Goal: Communication & Community: Ask a question

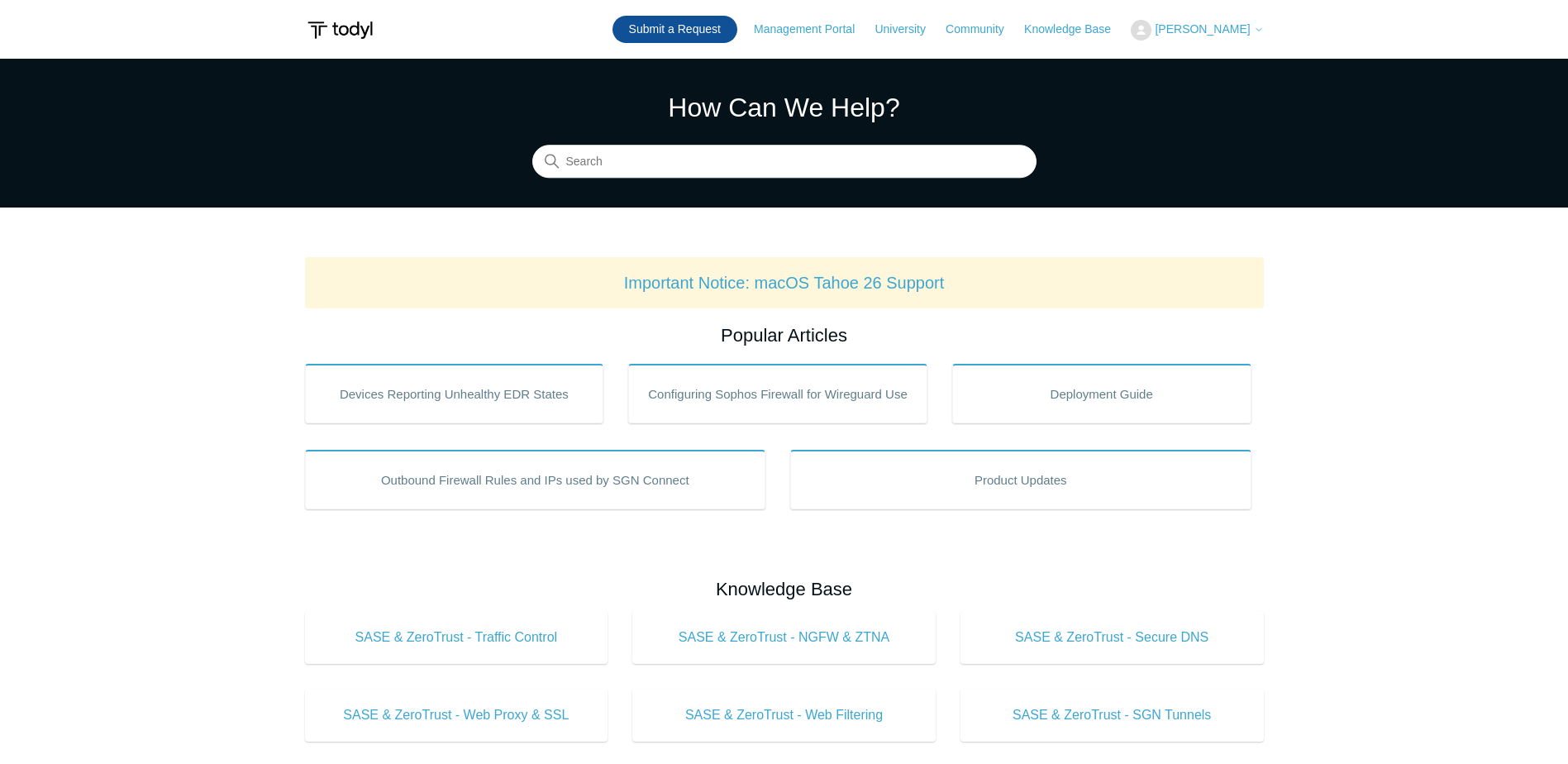
click at [699, 33] on link "Submit a Request" at bounding box center [675, 29] width 125 height 27
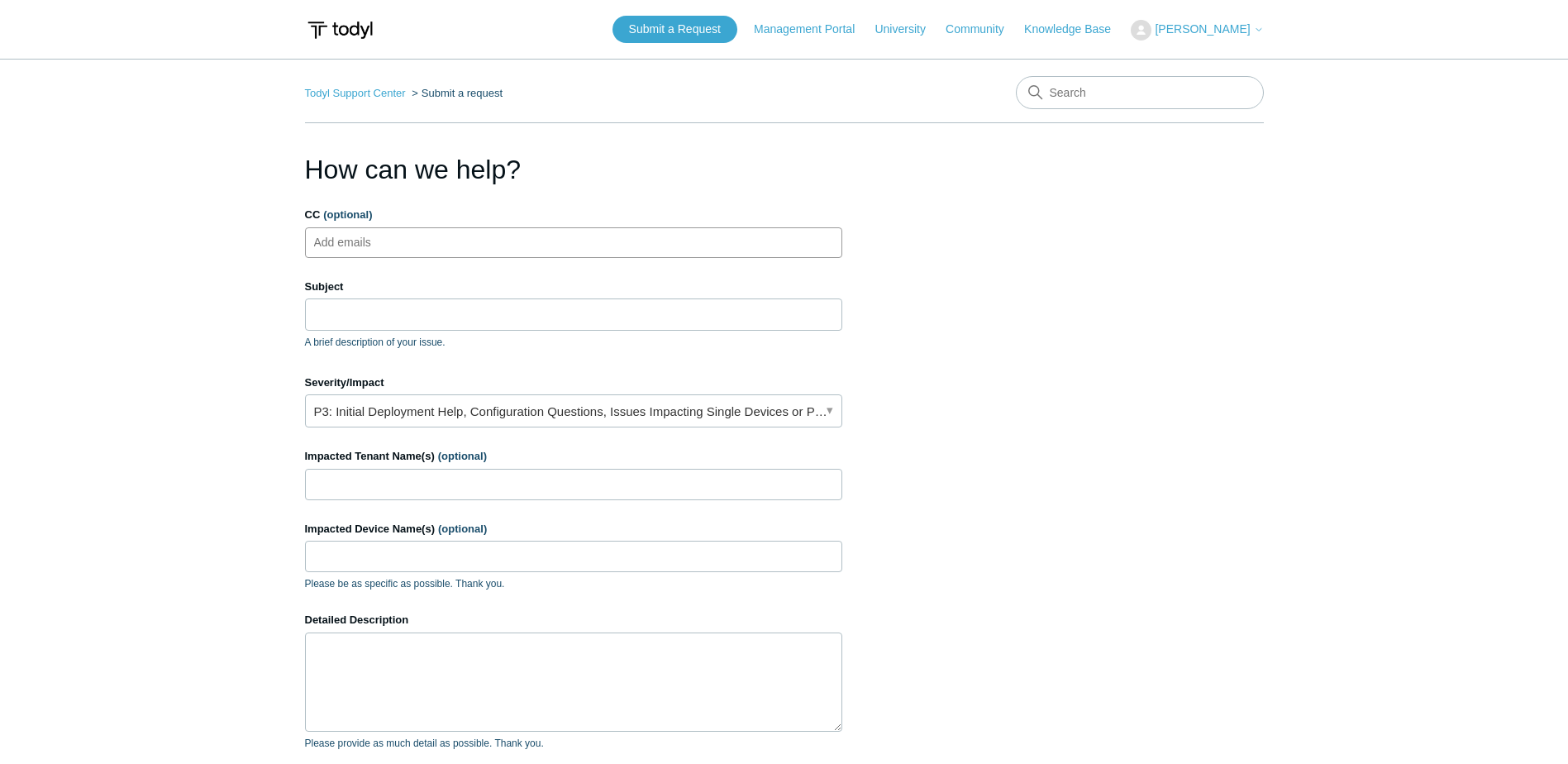
click at [467, 243] on ul "Add emails" at bounding box center [574, 242] width 538 height 31
click at [468, 295] on div "Subject A brief description of your issue." at bounding box center [574, 315] width 538 height 71
click at [463, 308] on input "Subject" at bounding box center [574, 315] width 538 height 32
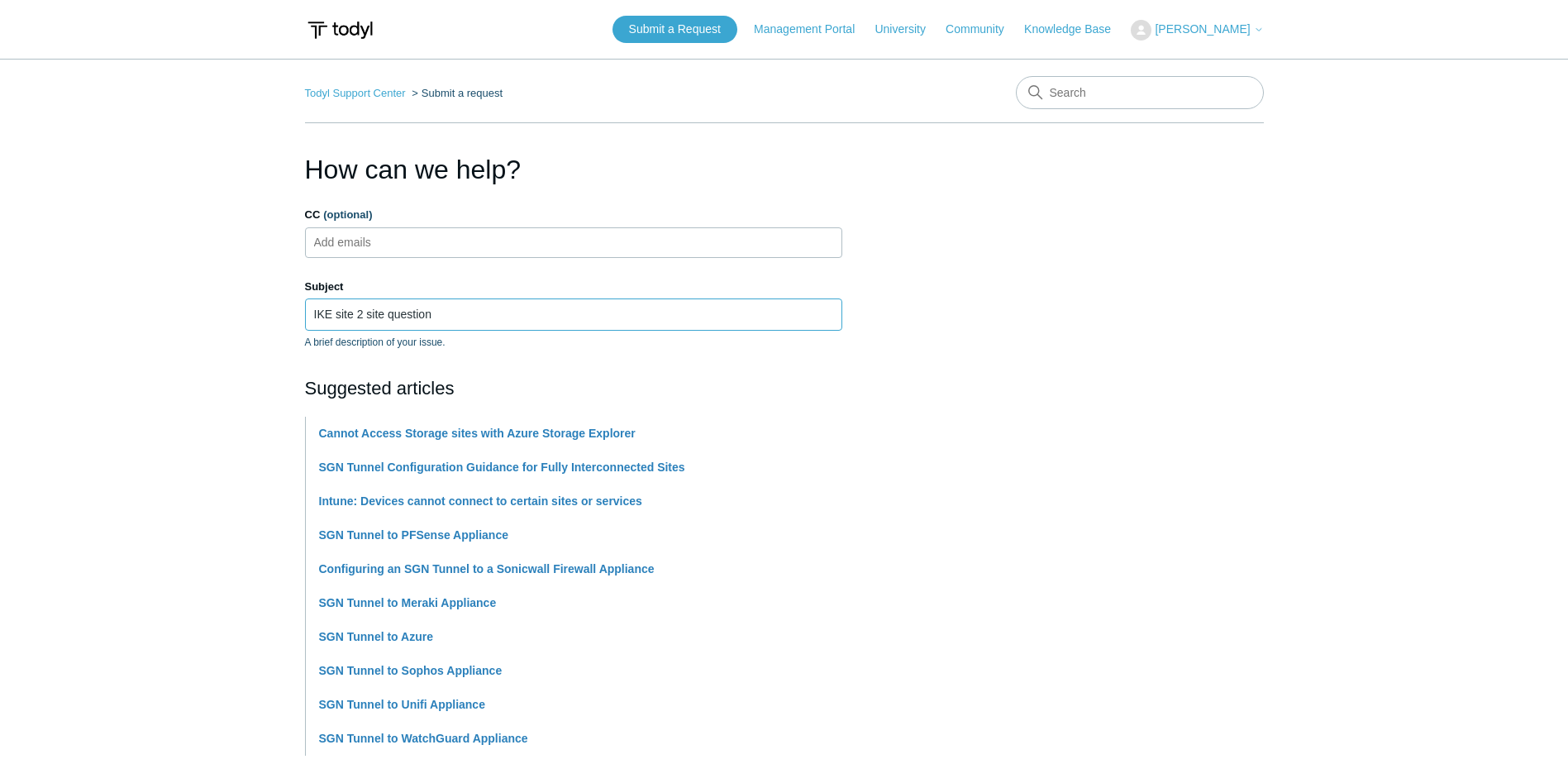
type input "IKE site 2 site question"
click at [1147, 374] on section "How can we help? CC (optional) Add emails Subject IKE site 2 site question A br…" at bounding box center [784, 731] width 959 height 1163
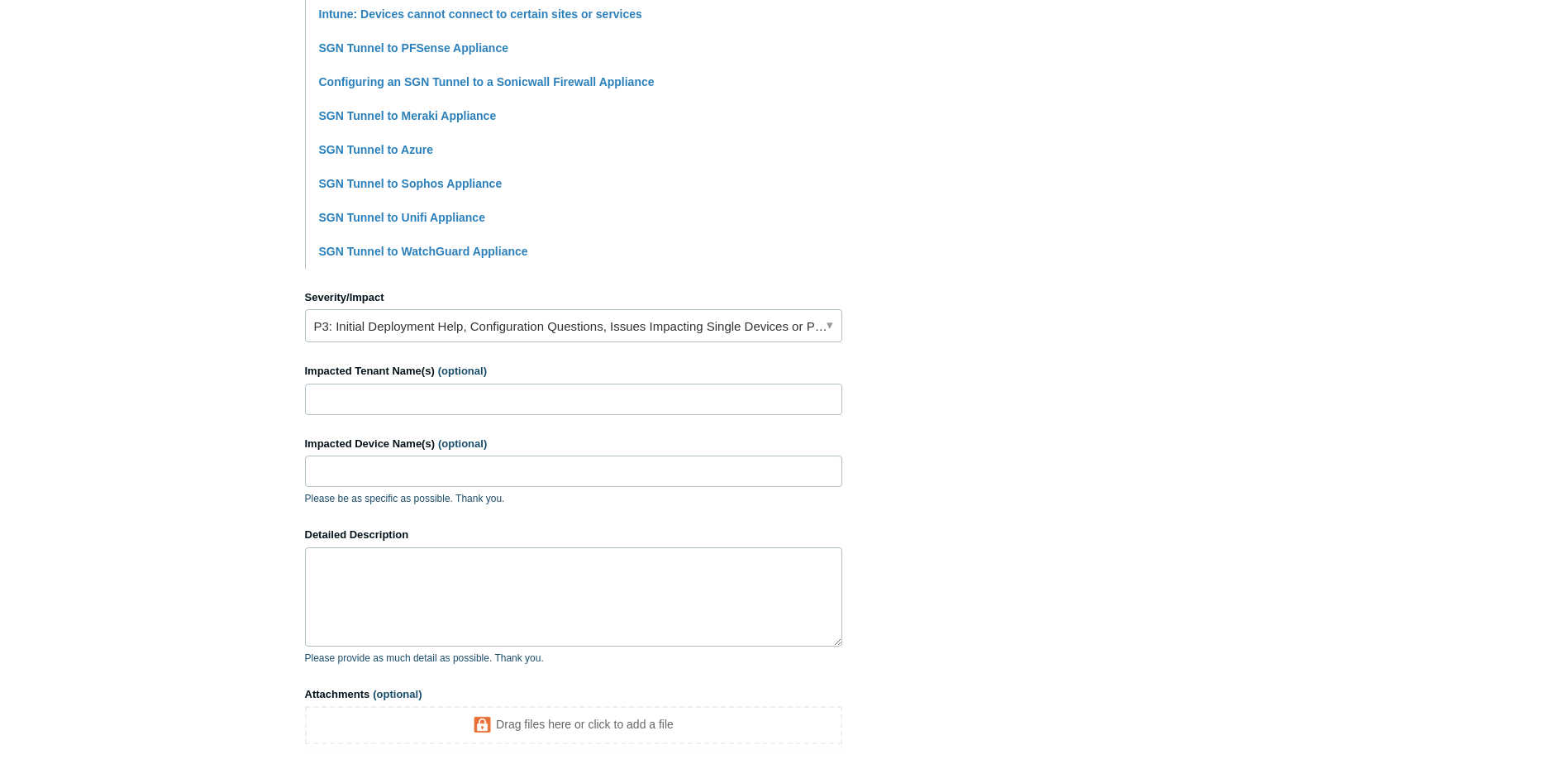
scroll to position [496, 0]
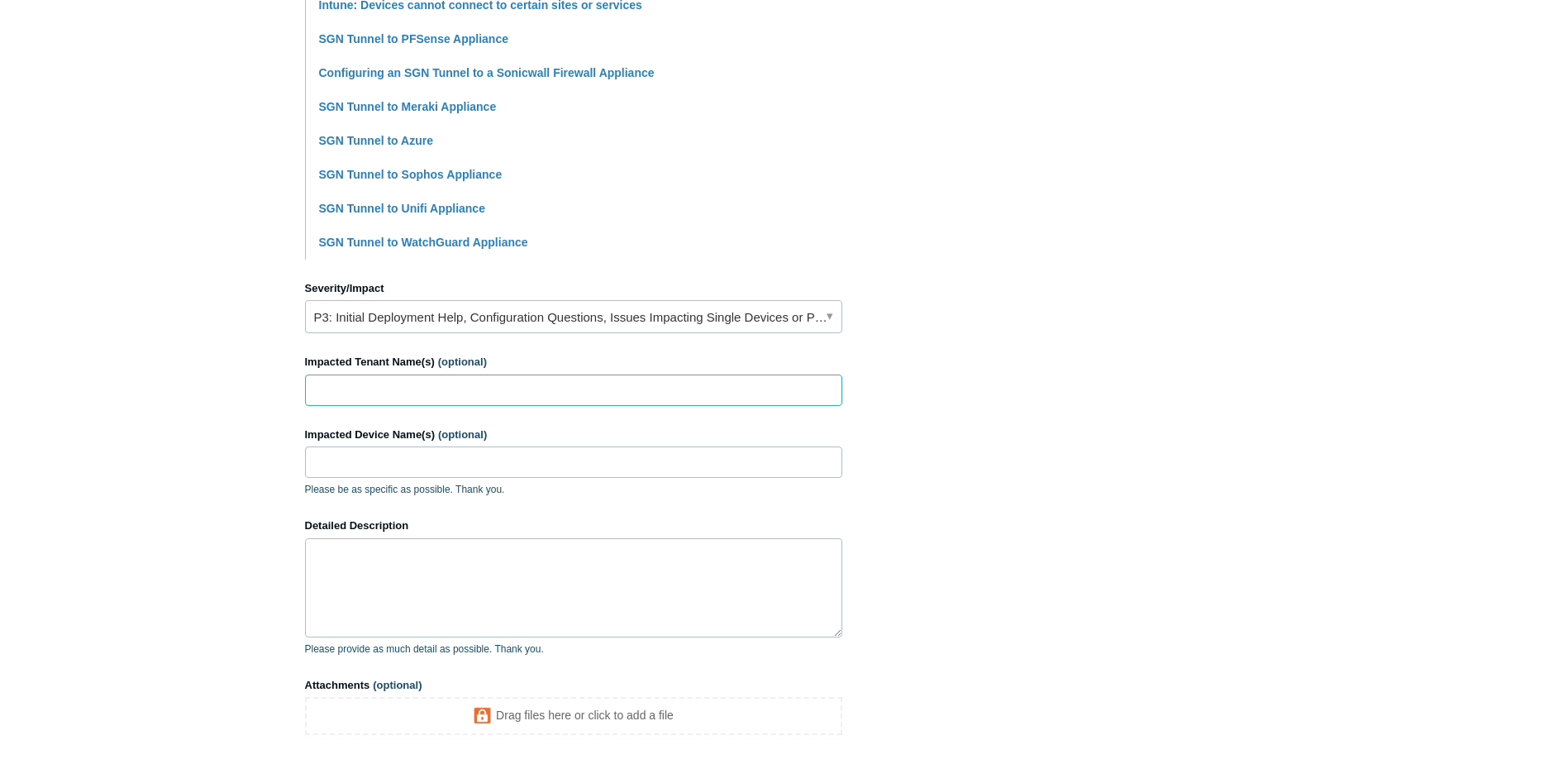
click at [375, 396] on input "Impacted Tenant Name(s) (optional)" at bounding box center [574, 390] width 538 height 32
type input "SCEG"
click at [404, 580] on textarea "Detailed Description" at bounding box center [574, 587] width 538 height 99
paste textarea "Phase 1 AES256 and SHA512 DH group 21 Phase2 AES256 and SHA512 DH group 21 PFS …"
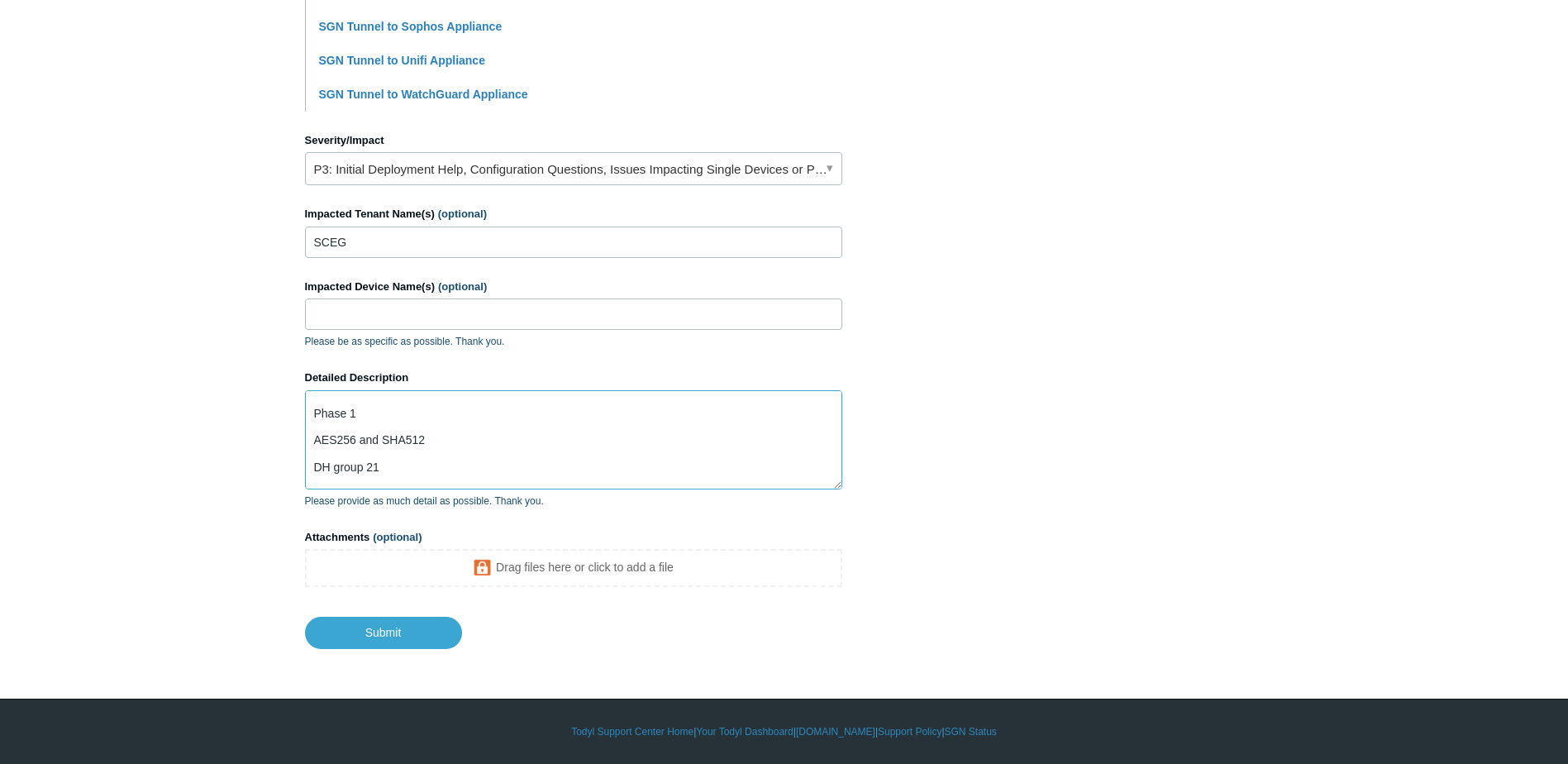
scroll to position [0, 0]
click at [362, 414] on textarea "We havea client that wants to use Phase 1 AES256 and SHA512 DH group 21 Phase2 …" at bounding box center [574, 440] width 538 height 99
click at [362, 409] on textarea "We havea client that wants to use Phase 1 AES256 and SHA512 DH group 21 Phase2 …" at bounding box center [574, 440] width 538 height 99
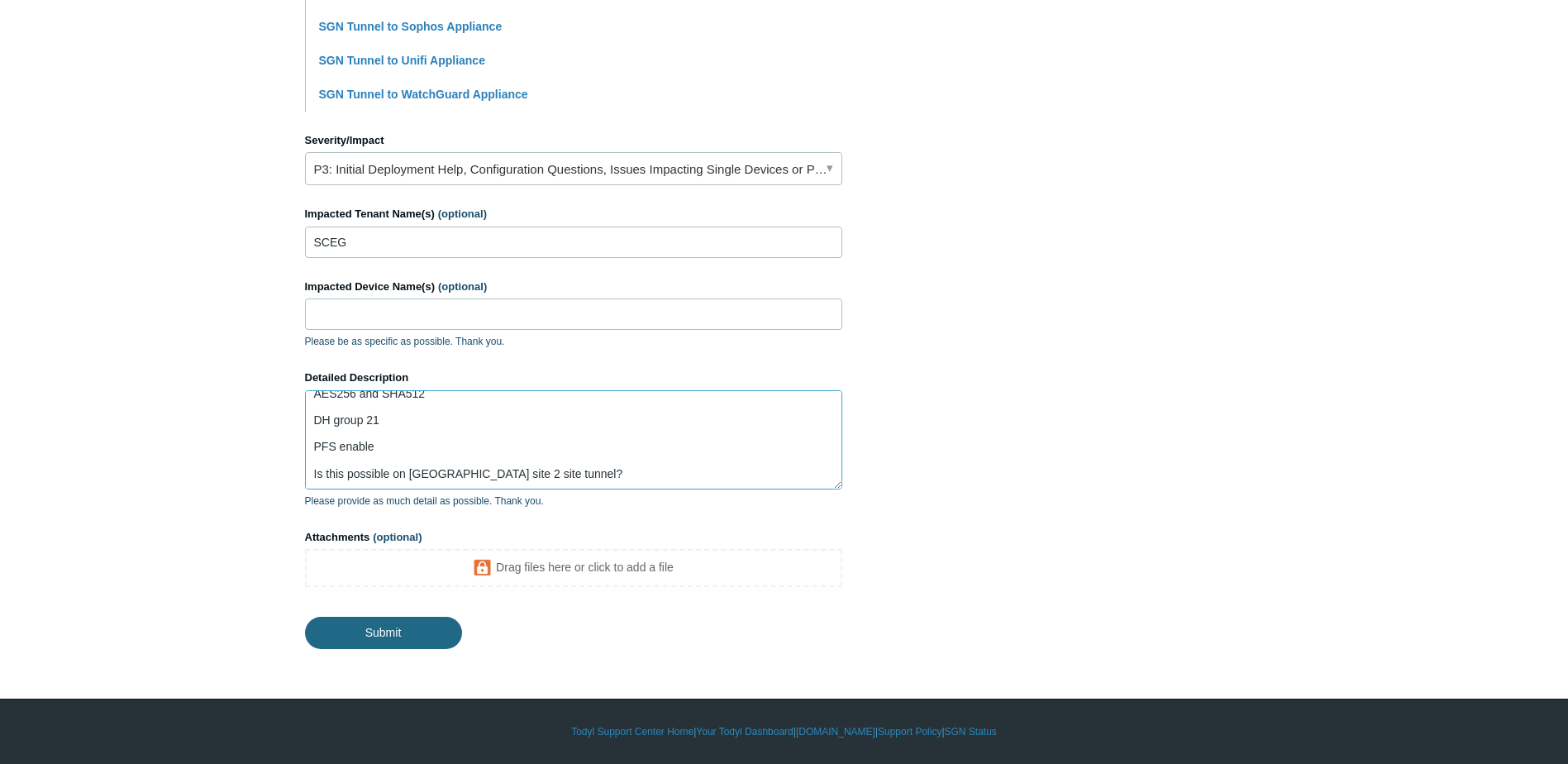
type textarea "We have a client that wants to use Phase 1 AES256 and SHA512 DH group 21 Phase2…"
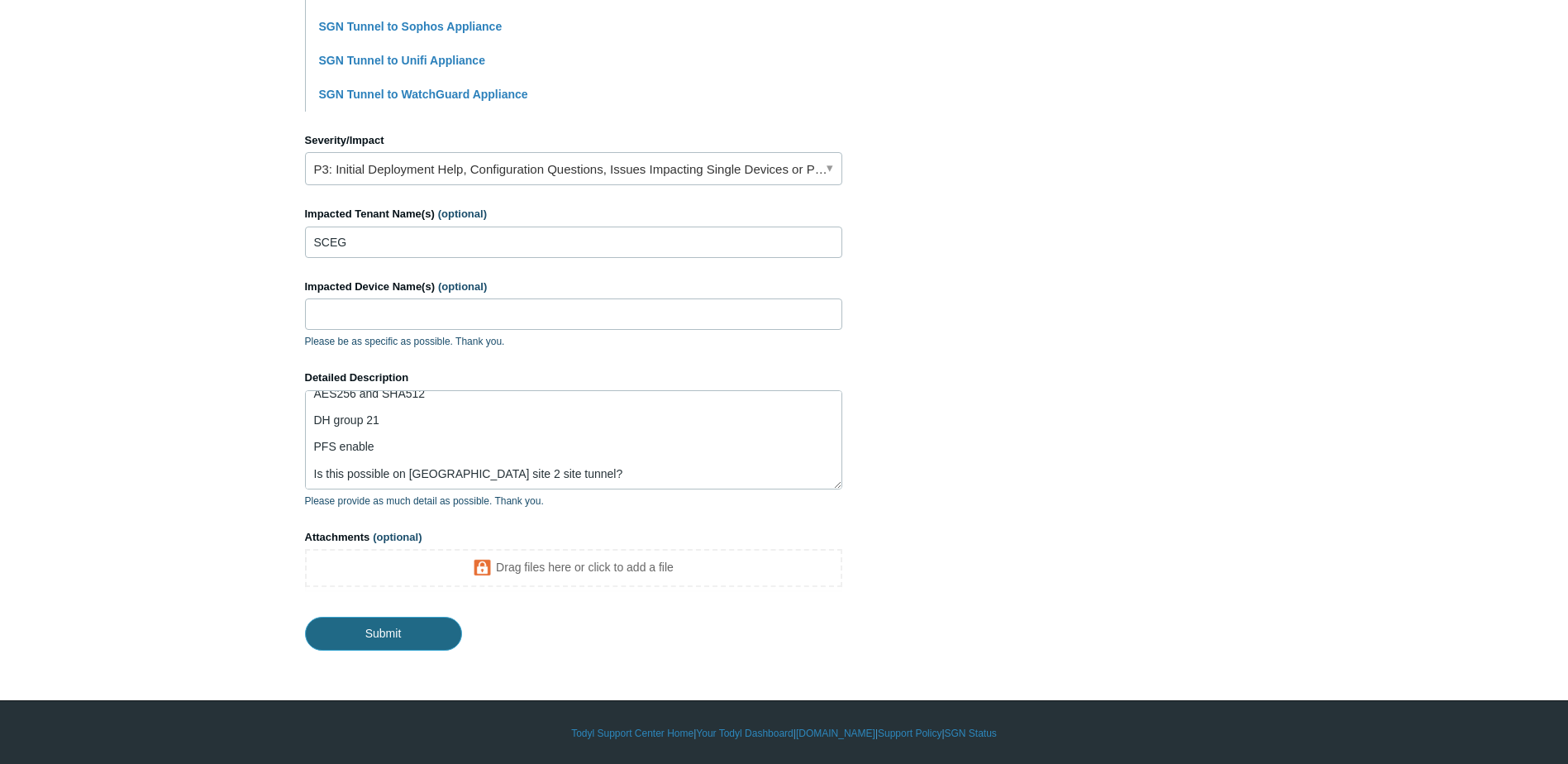
click at [412, 637] on input "Submit" at bounding box center [383, 633] width 157 height 33
